Goal: Task Accomplishment & Management: Use online tool/utility

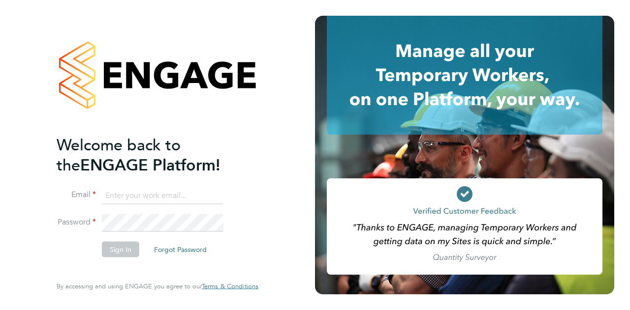
type input "chris.allen@wates.co.uk"
click at [121, 246] on button "Sign In" at bounding box center [120, 250] width 37 height 16
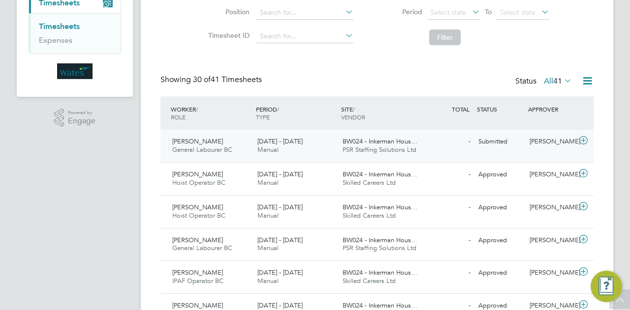
click at [358, 145] on span "BW024 - Inkerman Hous…" at bounding box center [379, 141] width 75 height 8
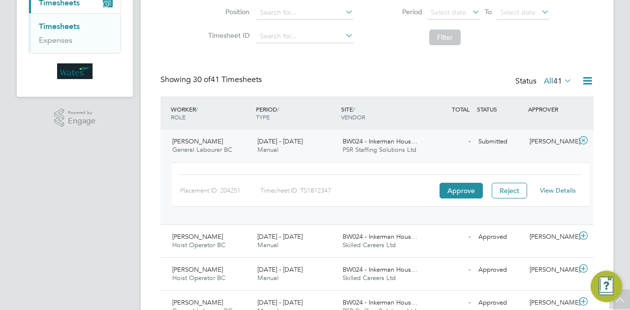
click at [560, 189] on link "View Details" at bounding box center [558, 190] width 36 height 8
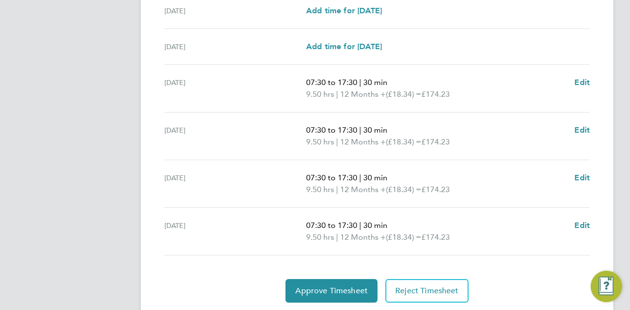
scroll to position [399, 0]
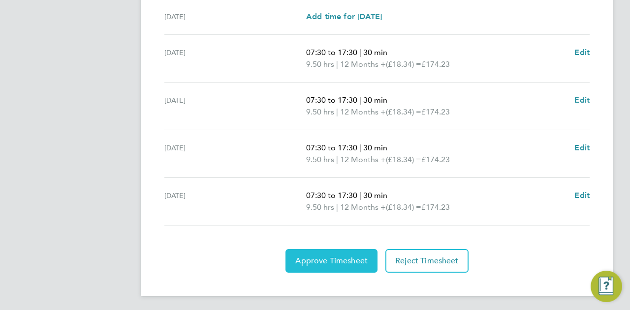
click at [340, 259] on span "Approve Timesheet" at bounding box center [331, 261] width 72 height 10
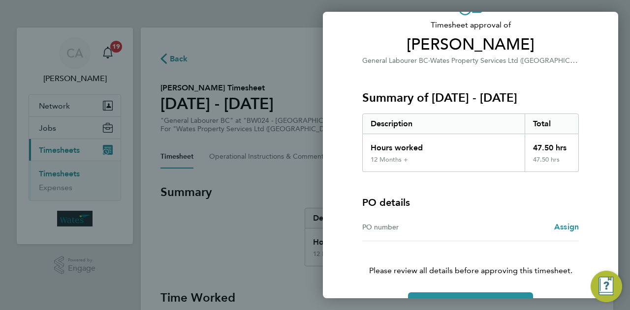
scroll to position [92, 0]
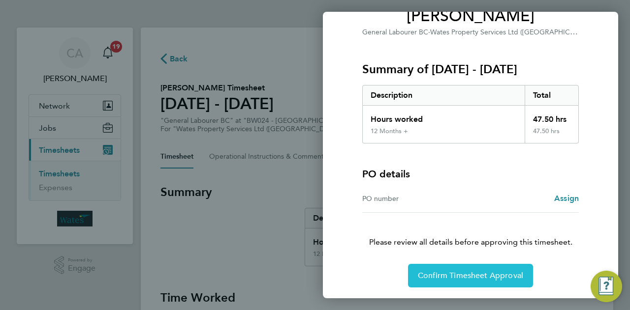
click at [493, 274] on span "Confirm Timesheet Approval" at bounding box center [470, 276] width 105 height 10
